Goal: Transaction & Acquisition: Purchase product/service

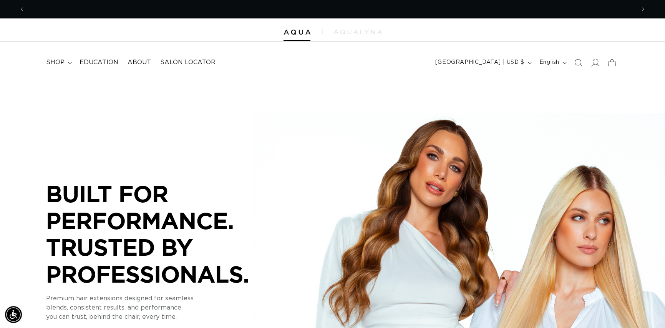
click at [596, 64] on icon at bounding box center [595, 62] width 8 height 8
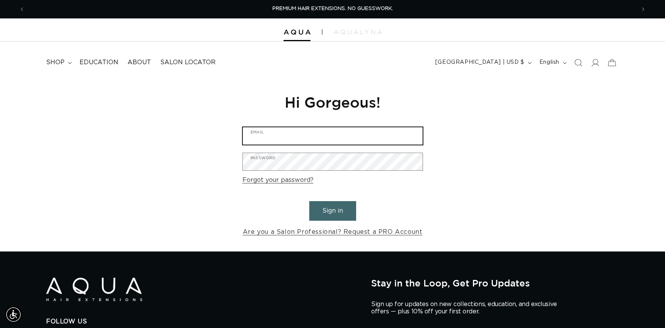
click at [326, 134] on input "Email" at bounding box center [333, 135] width 180 height 17
type input "julieakers71@gmail.com"
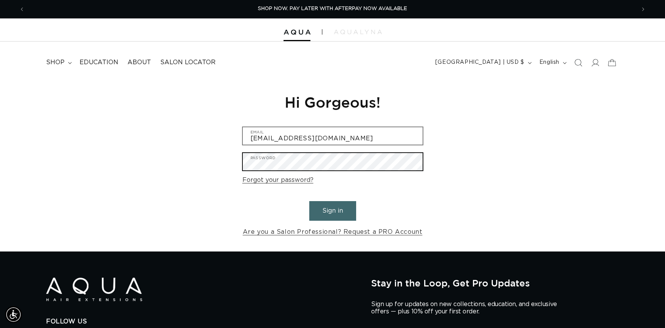
click at [309, 201] on button "Sign in" at bounding box center [332, 211] width 47 height 20
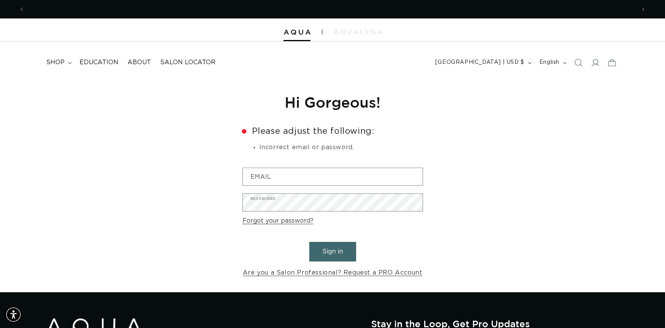
scroll to position [0, 610]
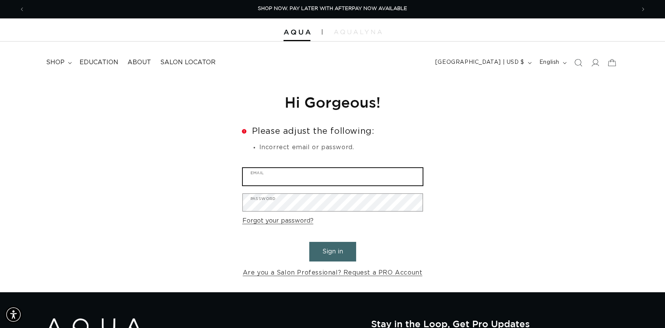
click at [280, 175] on input "Email" at bounding box center [333, 176] width 180 height 17
type input "julieakers71@gmail.com"
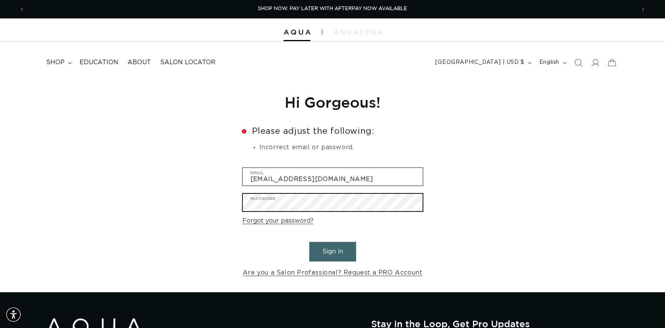
click at [309, 242] on button "Sign in" at bounding box center [332, 252] width 47 height 20
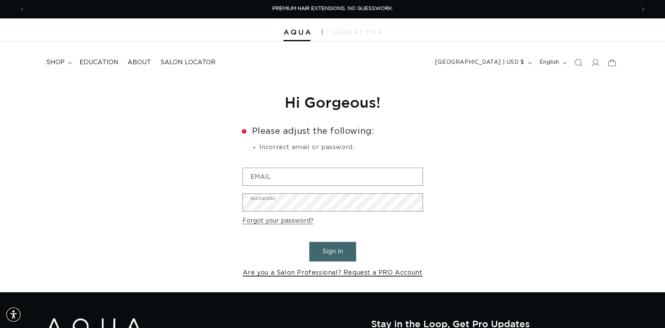
click at [334, 274] on link "Are you a Salon Professional? Request a PRO Account" at bounding box center [333, 272] width 180 height 11
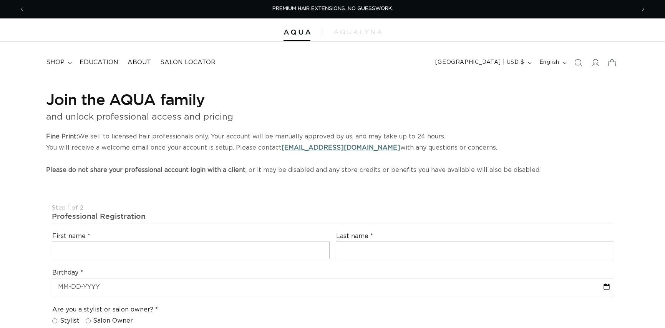
select select "US"
select select "[GEOGRAPHIC_DATA]"
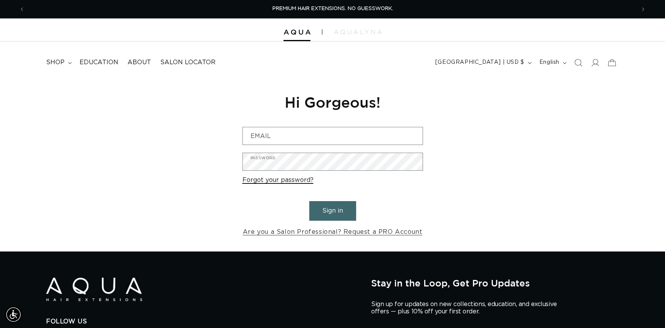
click at [295, 181] on link "Forgot your password?" at bounding box center [277, 179] width 71 height 11
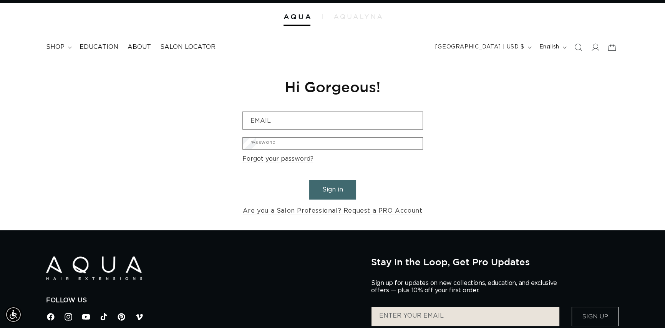
scroll to position [0, 610]
click at [0, 0] on button "Submit" at bounding box center [0, 0] width 0 height 0
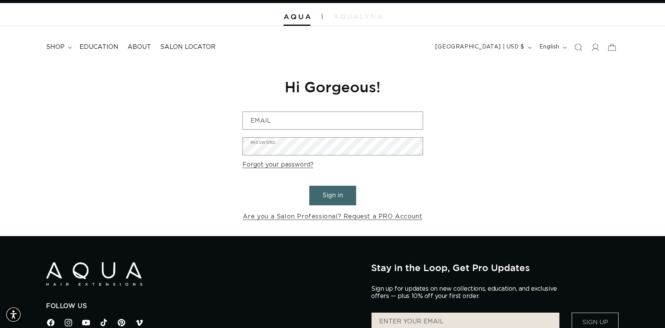
type input "julieakers71@gmail.com"
click at [0, 0] on button "Submit" at bounding box center [0, 0] width 0 height 0
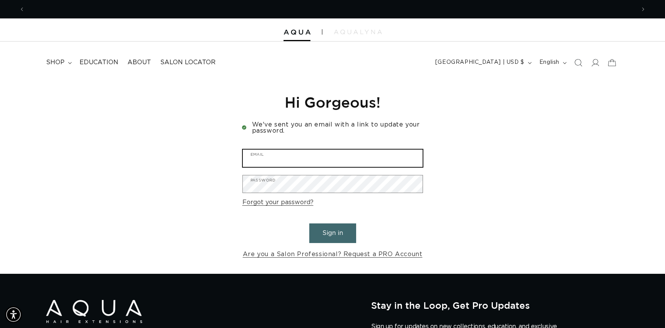
scroll to position [0, 1221]
click at [282, 163] on input "Email" at bounding box center [333, 157] width 180 height 17
type input "julieakers71@gmail.com"
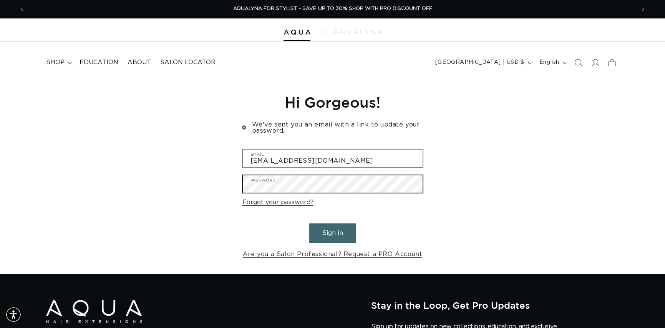
click at [309, 223] on button "Sign in" at bounding box center [332, 233] width 47 height 20
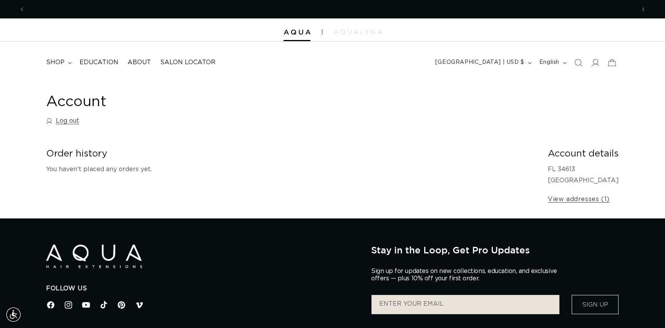
scroll to position [0, 610]
click at [306, 114] on div "Account Log out" at bounding box center [332, 111] width 573 height 36
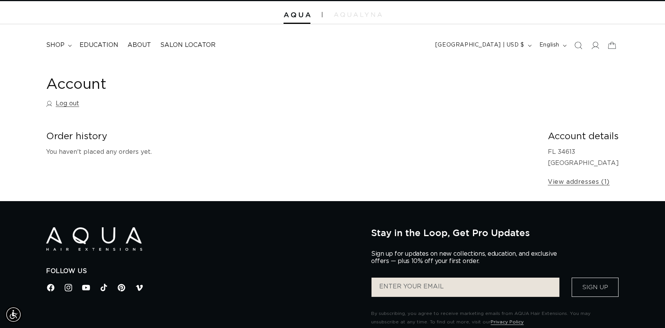
scroll to position [0, 0]
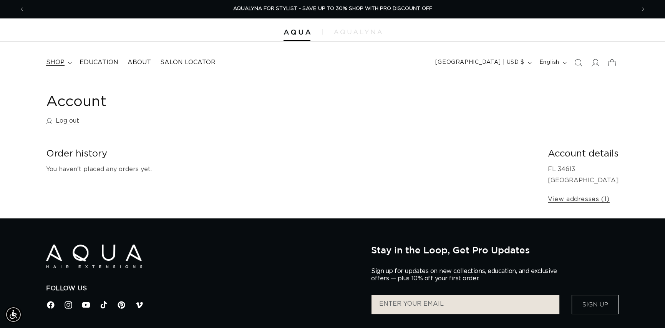
click at [57, 62] on span "shop" at bounding box center [55, 62] width 18 height 8
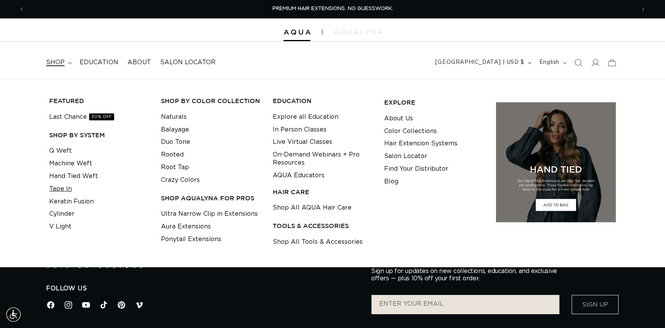
click at [67, 187] on link "Tape In" at bounding box center [60, 188] width 23 height 13
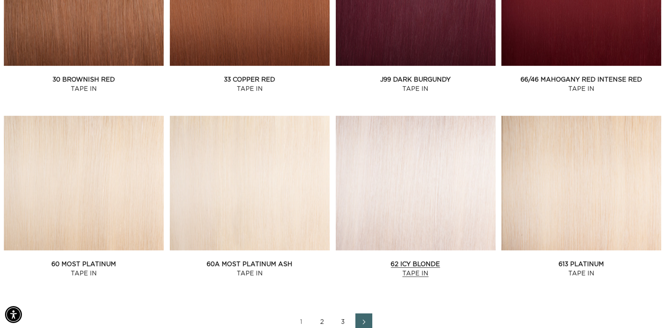
scroll to position [922, 0]
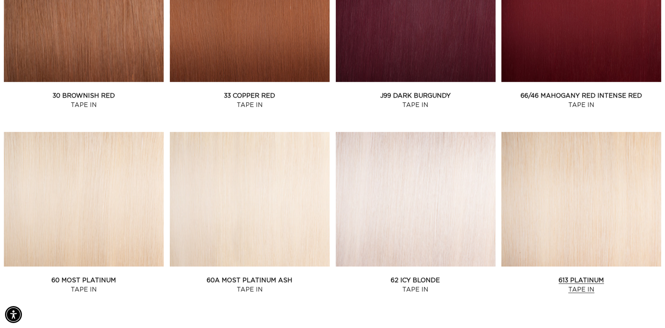
click at [552, 275] on link "613 Platinum Tape In" at bounding box center [581, 284] width 160 height 18
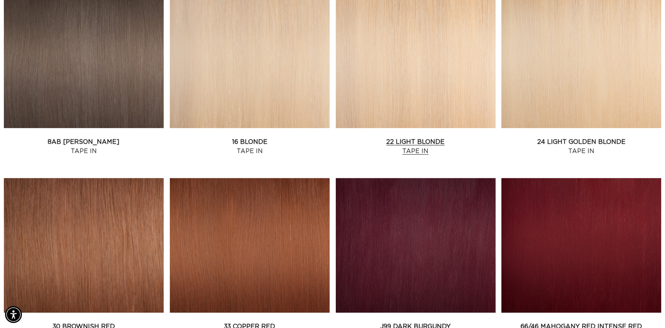
scroll to position [0, 610]
click at [408, 137] on link "22 Light Blonde Tape In" at bounding box center [416, 146] width 160 height 18
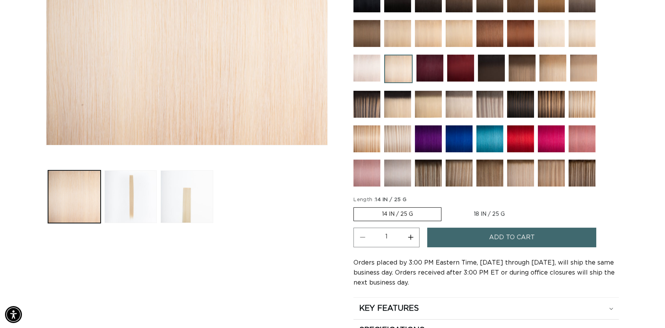
scroll to position [230, 0]
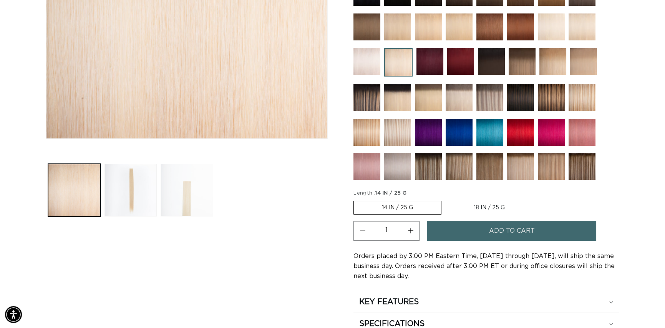
click at [194, 185] on button "Load image 3 in gallery view" at bounding box center [187, 190] width 53 height 53
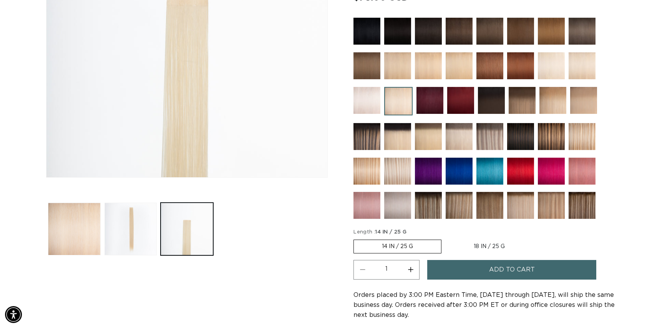
scroll to position [144, 0]
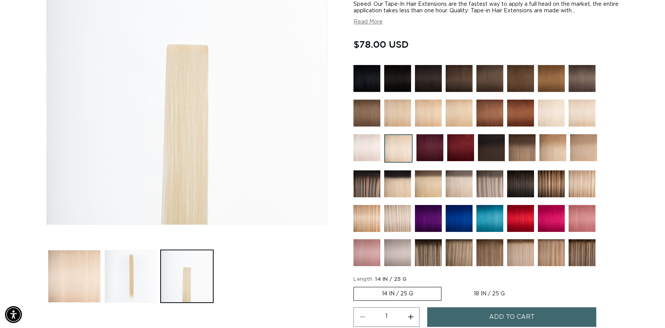
click at [401, 217] on img at bounding box center [397, 218] width 27 height 27
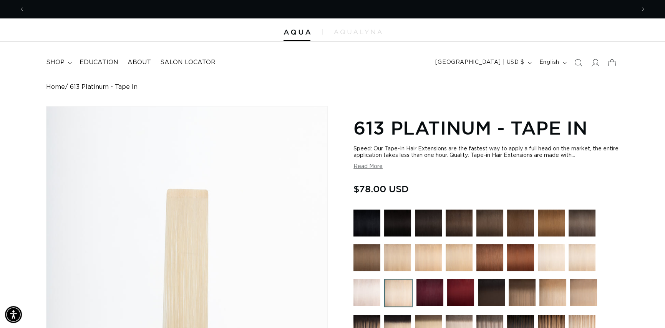
scroll to position [0, 1221]
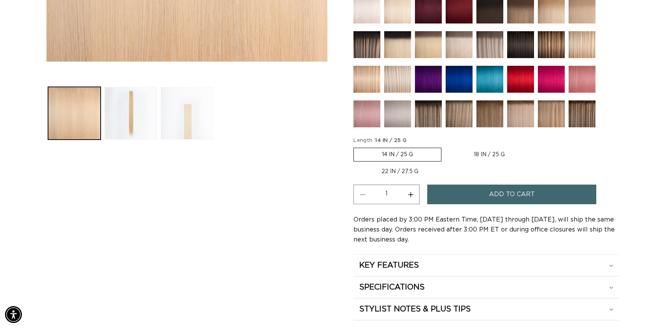
click at [186, 126] on button "Load image 3 in gallery view" at bounding box center [187, 113] width 53 height 53
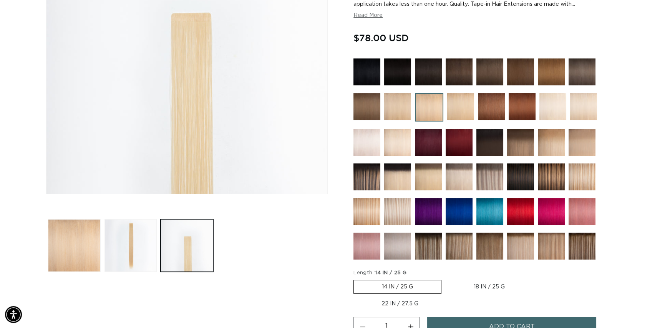
scroll to position [144, 0]
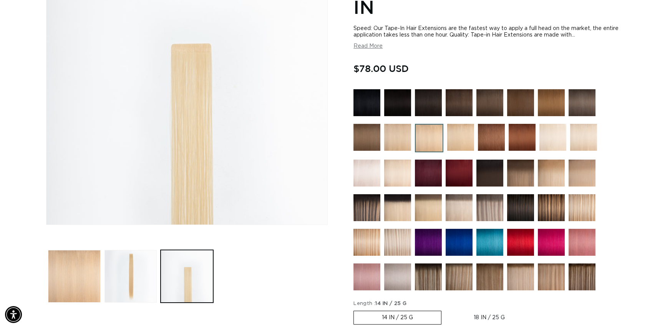
click at [559, 138] on img at bounding box center [552, 137] width 27 height 27
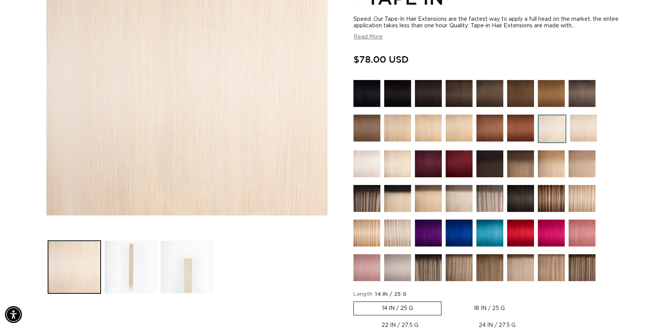
scroll to position [0, 610]
drag, startPoint x: 196, startPoint y: 256, endPoint x: 228, endPoint y: 253, distance: 32.4
click at [198, 256] on button "Load image 3 in gallery view" at bounding box center [187, 266] width 53 height 53
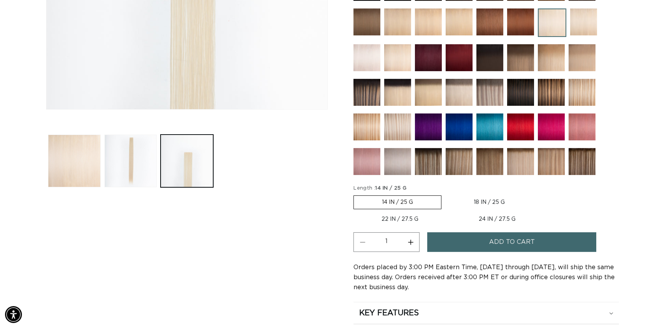
scroll to position [0, 1221]
click at [141, 172] on button "Load image 2 in gallery view" at bounding box center [130, 160] width 53 height 53
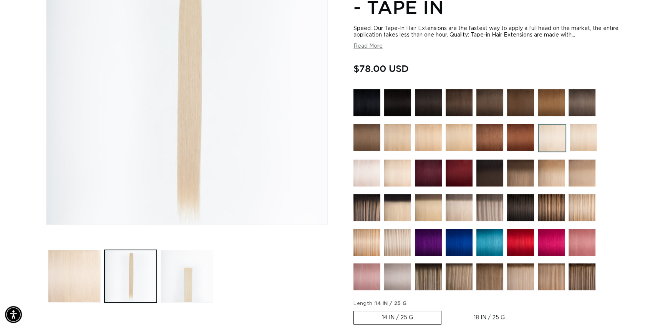
click at [408, 174] on img at bounding box center [397, 172] width 27 height 27
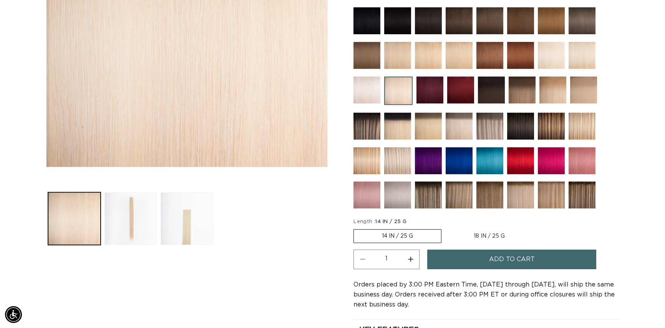
scroll to position [269, 0]
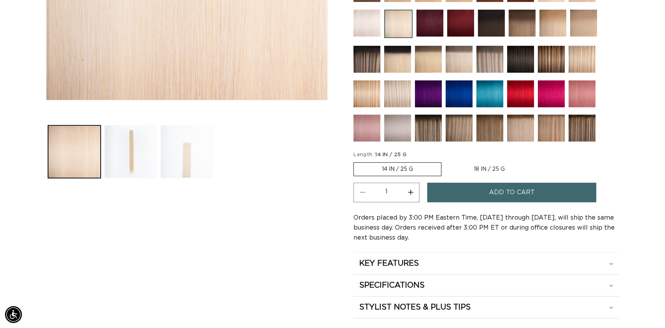
click at [194, 165] on button "Load image 3 in gallery view" at bounding box center [187, 151] width 53 height 53
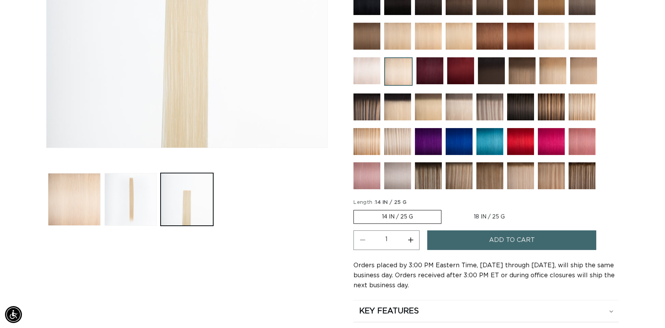
scroll to position [0, 1221]
click at [121, 187] on button "Load image 2 in gallery view" at bounding box center [130, 199] width 53 height 53
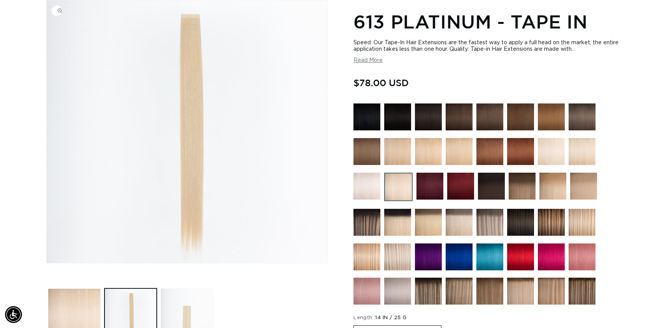
scroll to position [0, 610]
